Goal: Task Accomplishment & Management: Complete application form

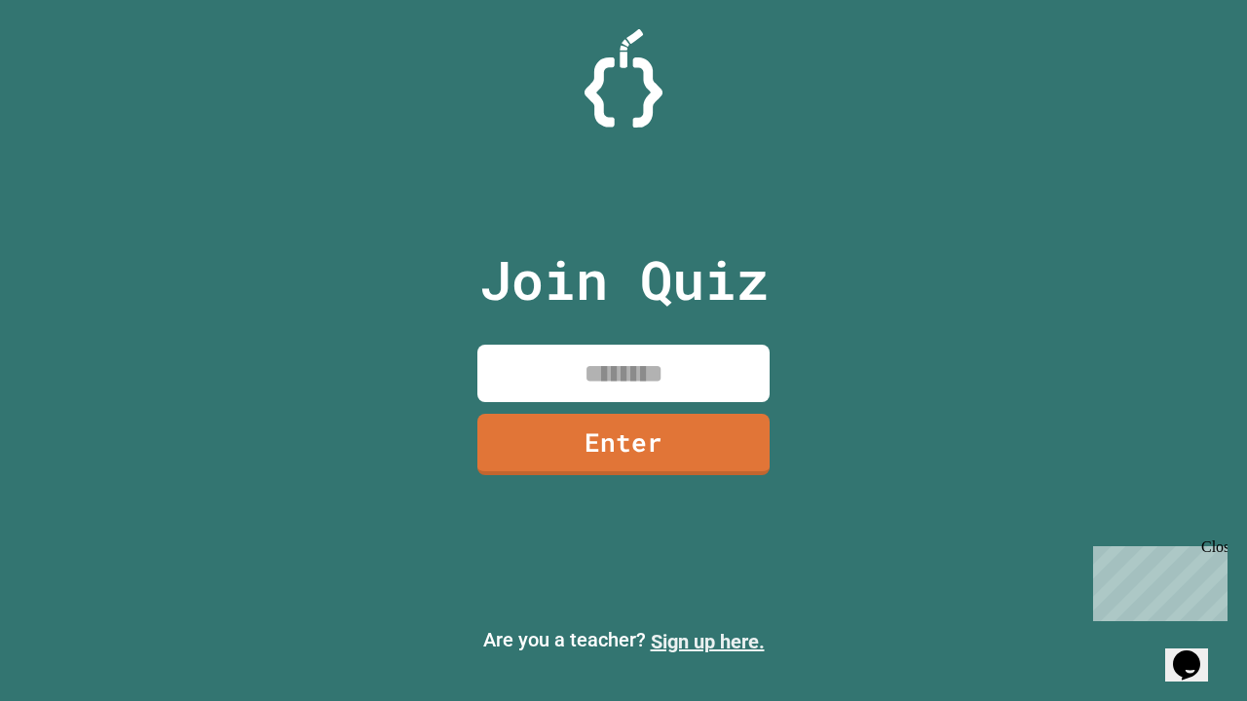
click at [707, 642] on link "Sign up here." at bounding box center [708, 641] width 114 height 23
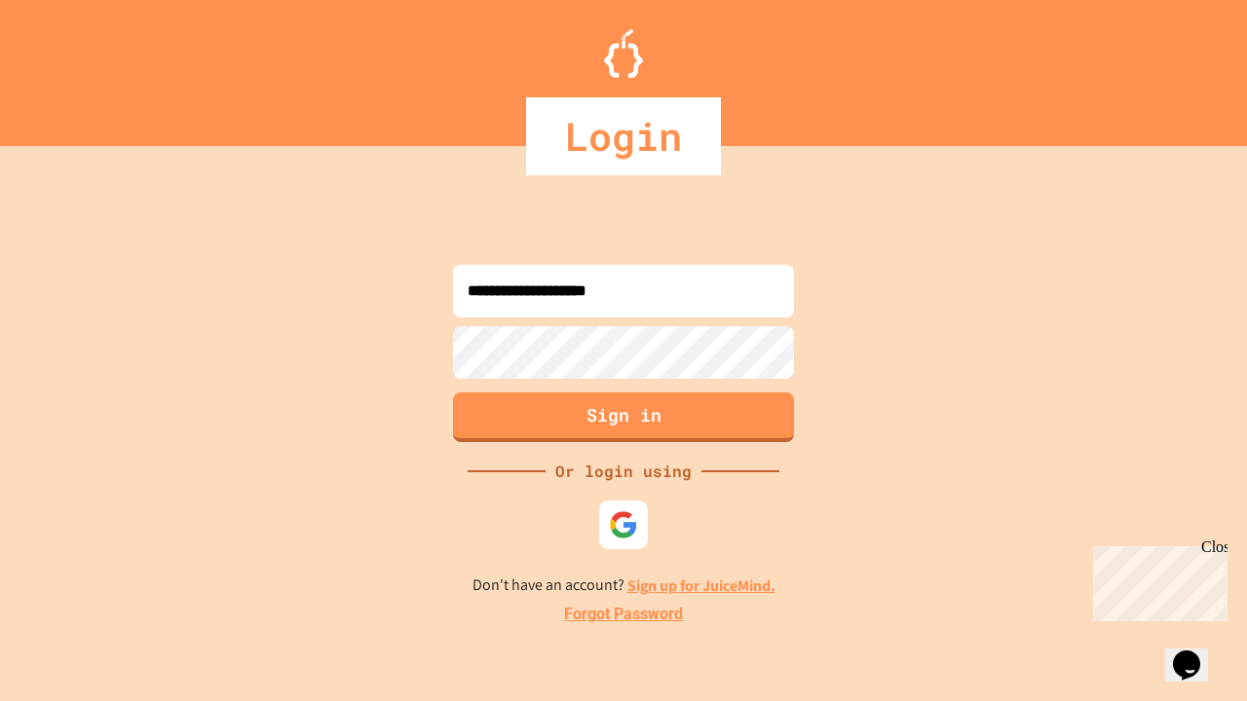
type input "**********"
